Goal: Information Seeking & Learning: Learn about a topic

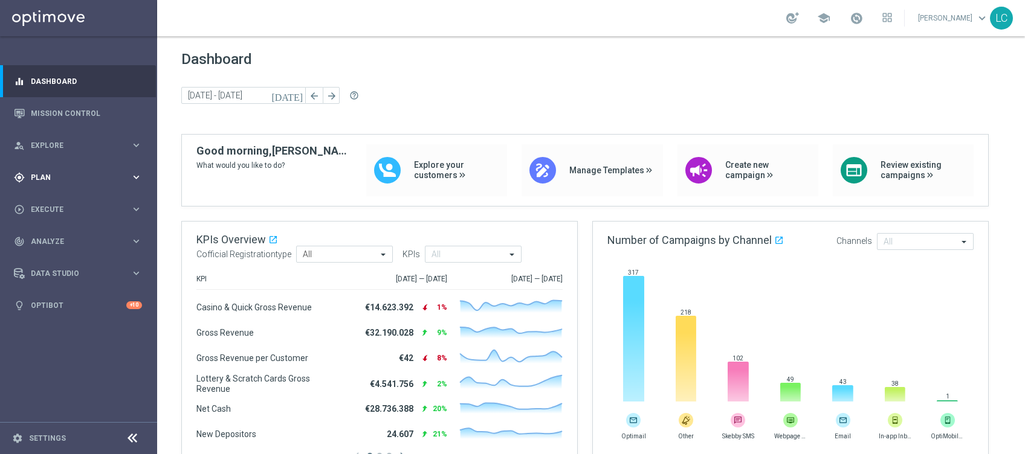
click at [64, 168] on div "gps_fixed Plan keyboard_arrow_right" at bounding box center [78, 177] width 156 height 32
click at [58, 203] on link "Target Groups" at bounding box center [78, 203] width 94 height 10
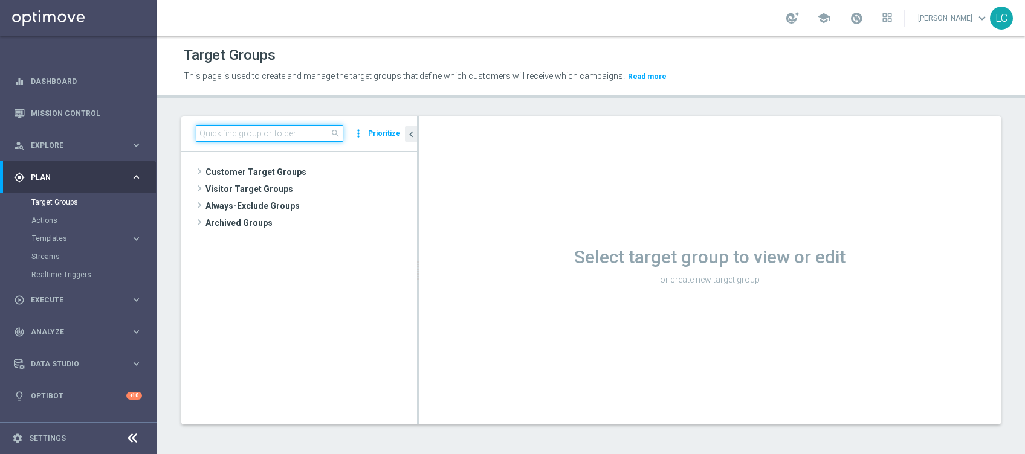
click at [257, 138] on input at bounding box center [269, 133] width 147 height 17
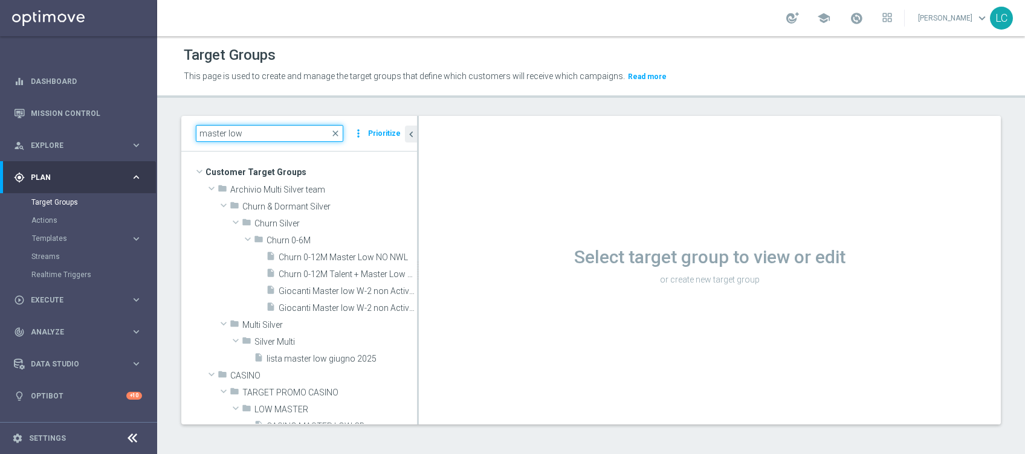
click at [257, 138] on input "master low" at bounding box center [269, 133] width 147 height 17
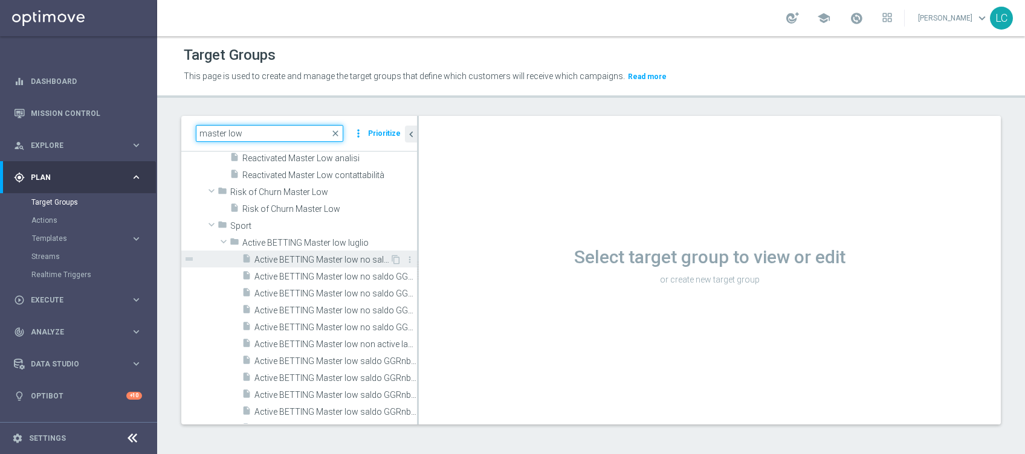
scroll to position [1576, 0]
click at [200, 134] on input "master low" at bounding box center [269, 133] width 147 height 17
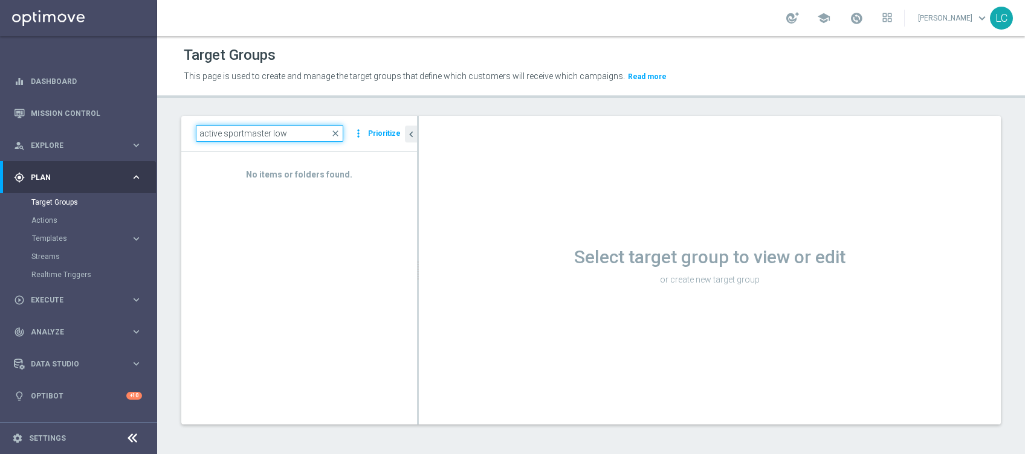
click at [200, 134] on input "active sportmaster low" at bounding box center [269, 133] width 147 height 17
click at [232, 135] on input "active sport master low" at bounding box center [269, 133] width 147 height 17
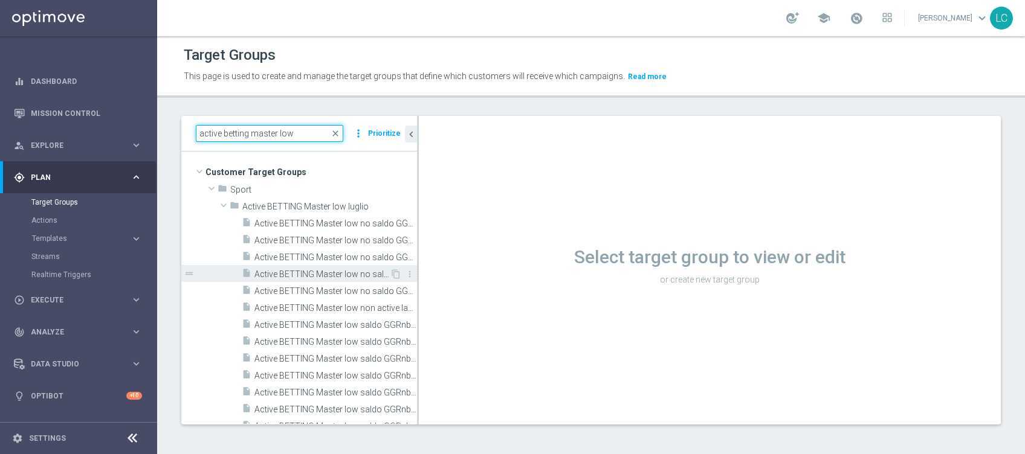
scroll to position [80, 0]
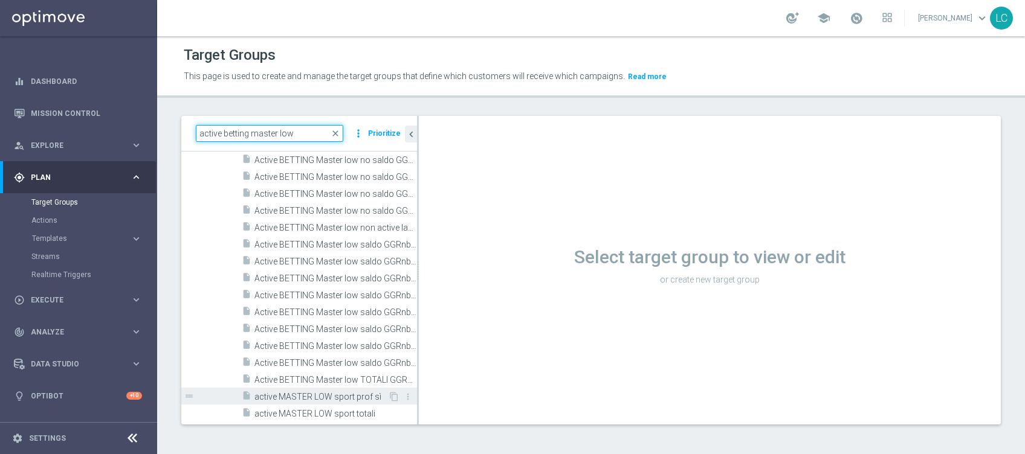
type input "active betting master low"
click at [304, 393] on span "active MASTER LOW sport prof sì" at bounding box center [321, 397] width 134 height 10
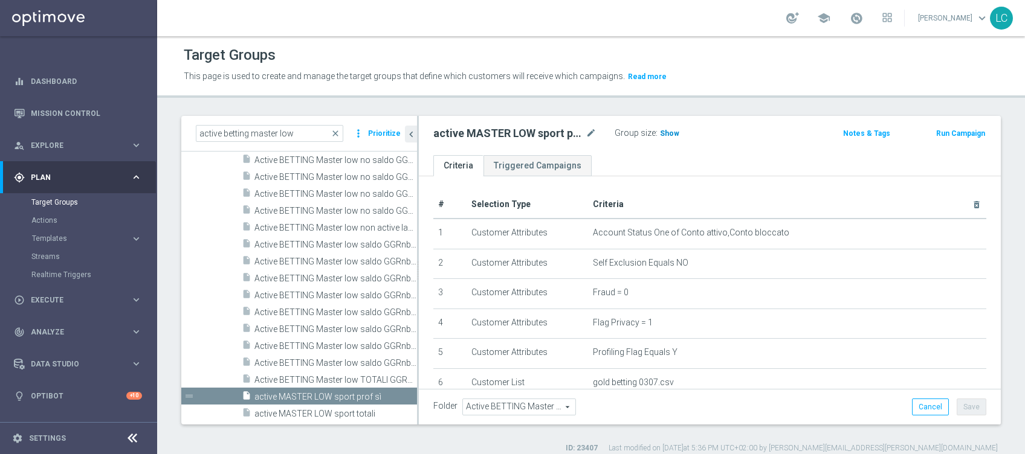
click at [661, 132] on span "Show" at bounding box center [669, 133] width 19 height 8
click at [660, 127] on h3 "9,700" at bounding box center [670, 136] width 25 height 18
click at [672, 130] on span "9,700" at bounding box center [670, 134] width 21 height 11
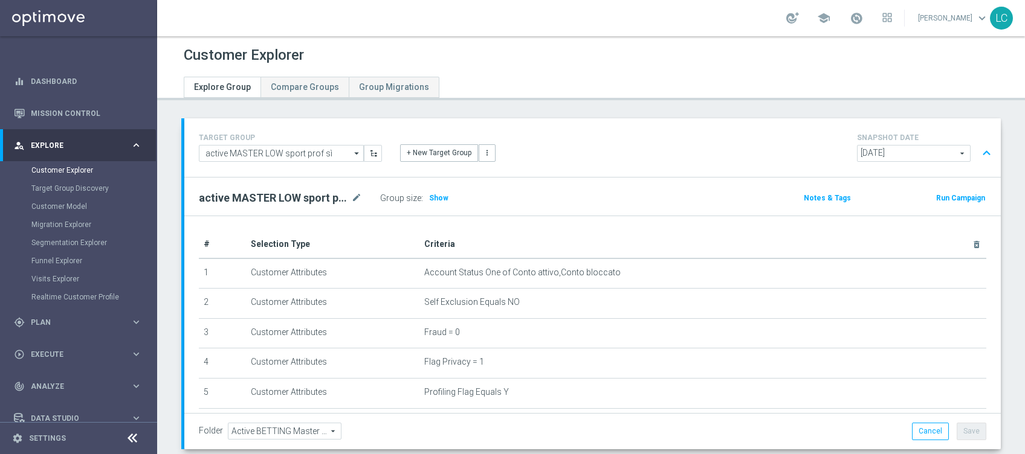
click at [933, 154] on span "2025-09-01" at bounding box center [913, 154] width 112 height 16
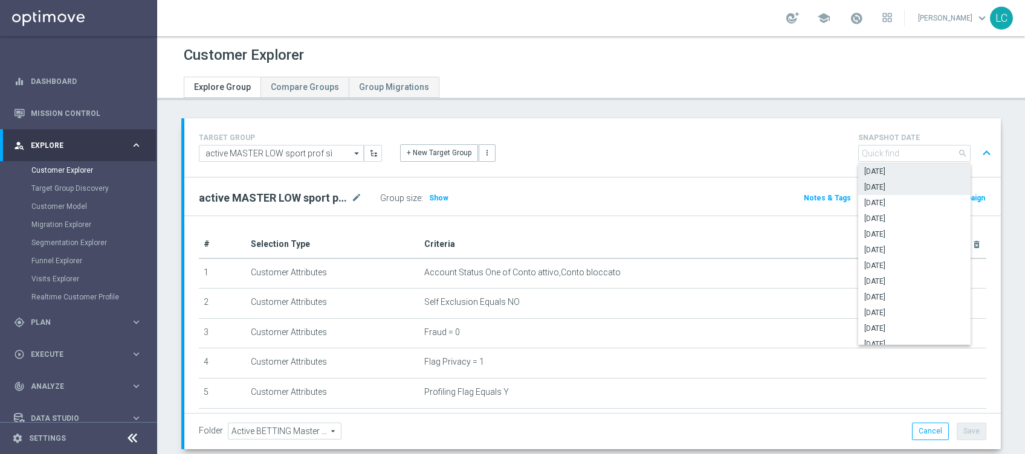
click at [901, 187] on span "2025-08-23" at bounding box center [914, 187] width 100 height 10
type input "2025-08-23"
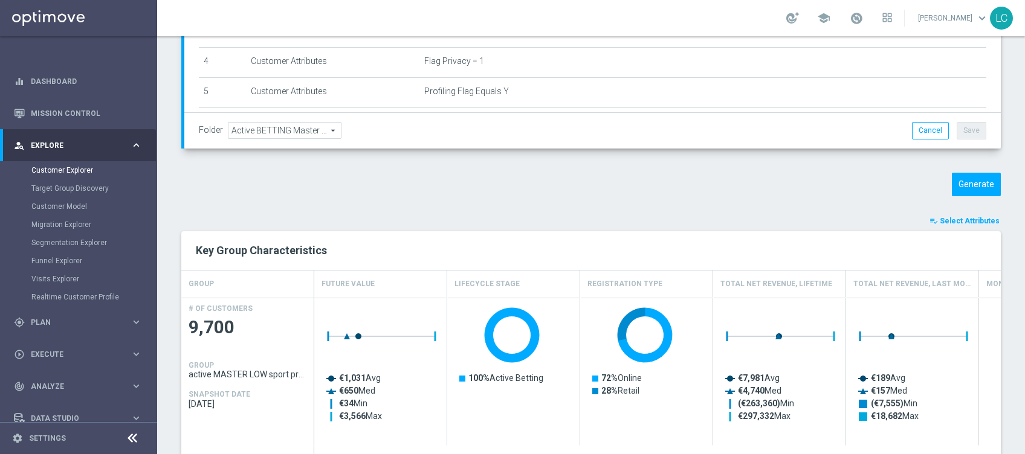
scroll to position [302, 0]
click at [970, 185] on button "Generate" at bounding box center [975, 184] width 49 height 24
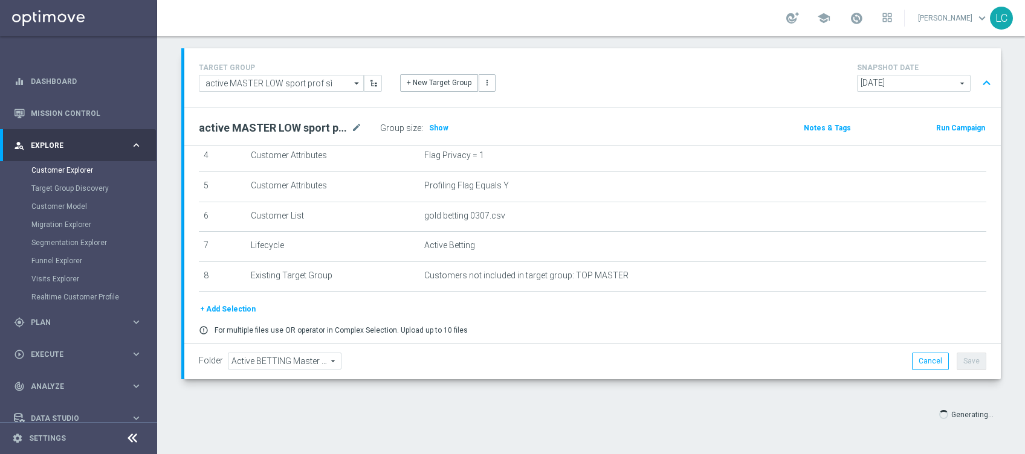
scroll to position [171, 0]
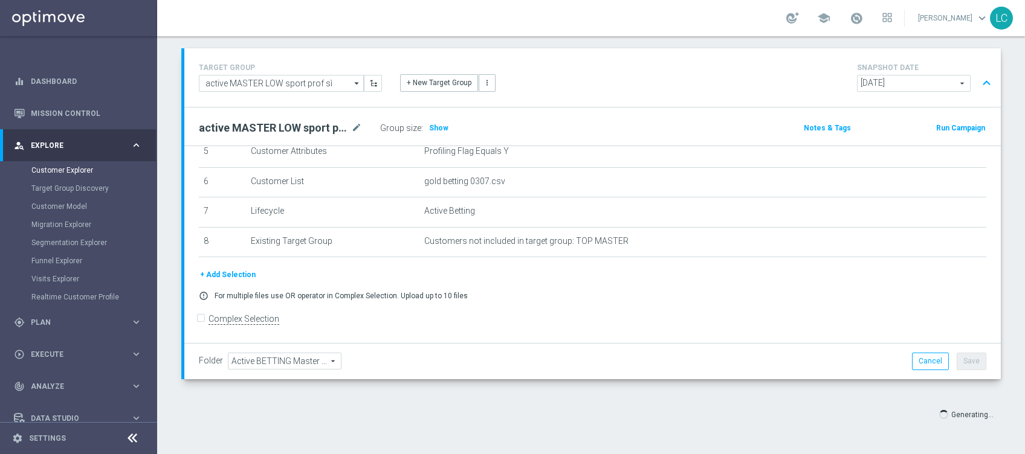
click at [732, 225] on td "Active Betting mode_edit delete_forever" at bounding box center [702, 213] width 567 height 30
